Goal: Navigation & Orientation: Find specific page/section

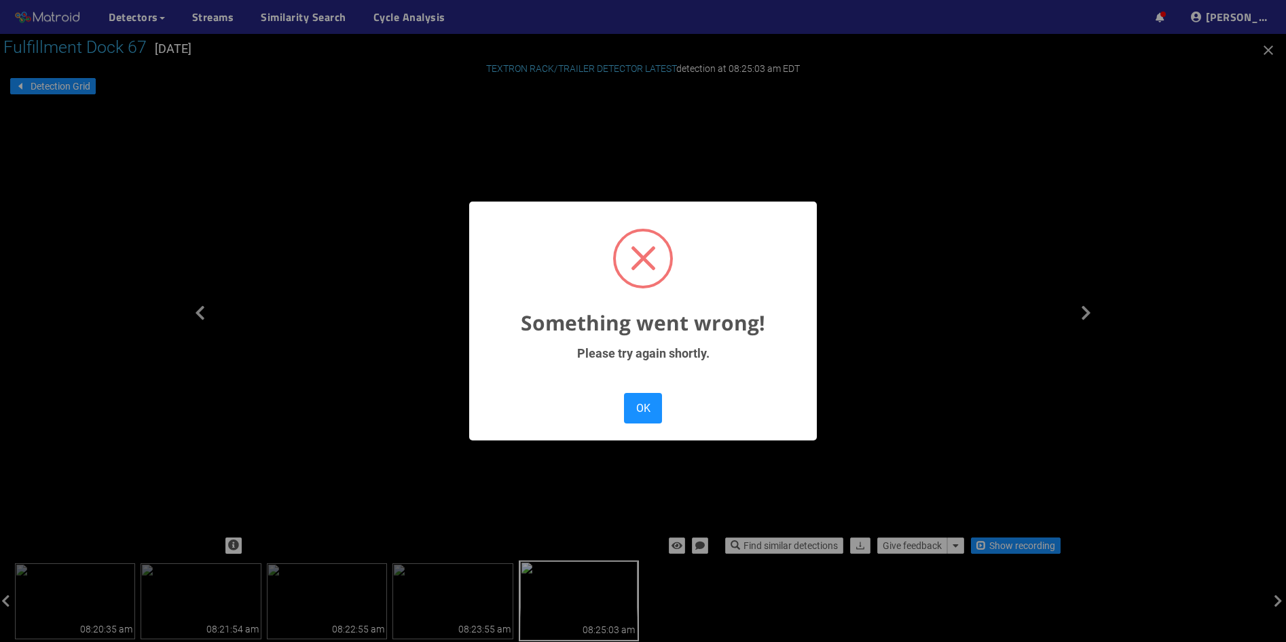
scroll to position [272, 0]
click at [628, 405] on button "OK" at bounding box center [643, 408] width 38 height 31
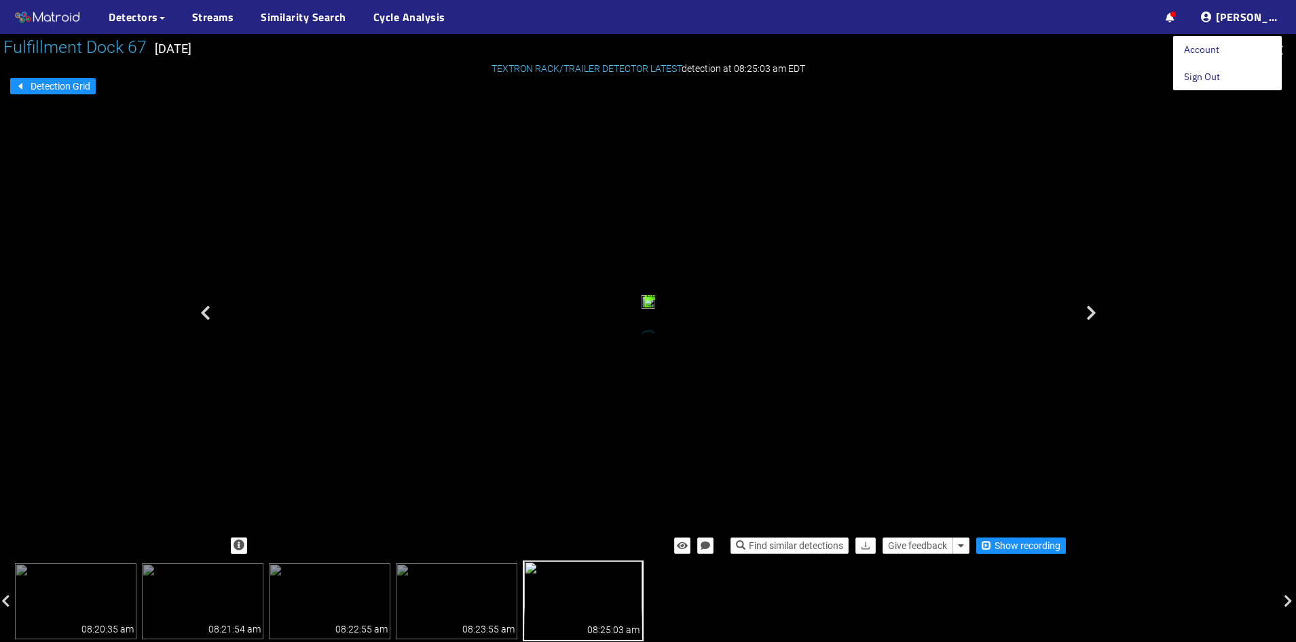
click at [1220, 50] on link "Account" at bounding box center [1201, 49] width 35 height 27
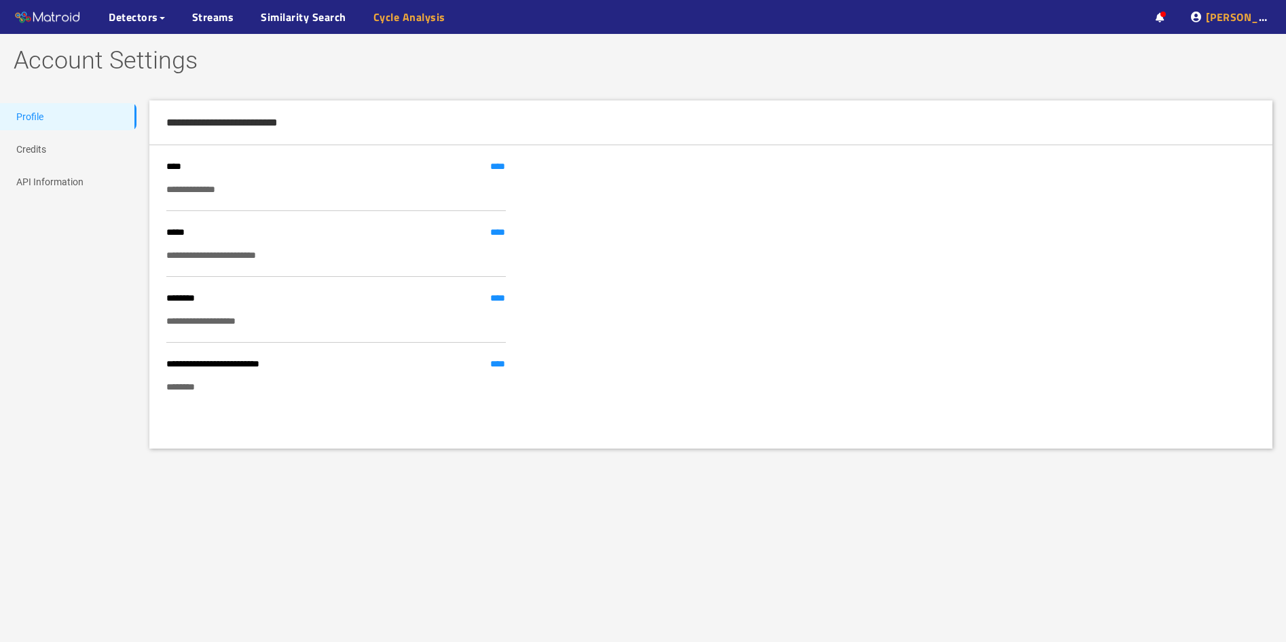
click at [418, 22] on link "Cycle Analysis" at bounding box center [409, 17] width 72 height 16
